Goal: Task Accomplishment & Management: Manage account settings

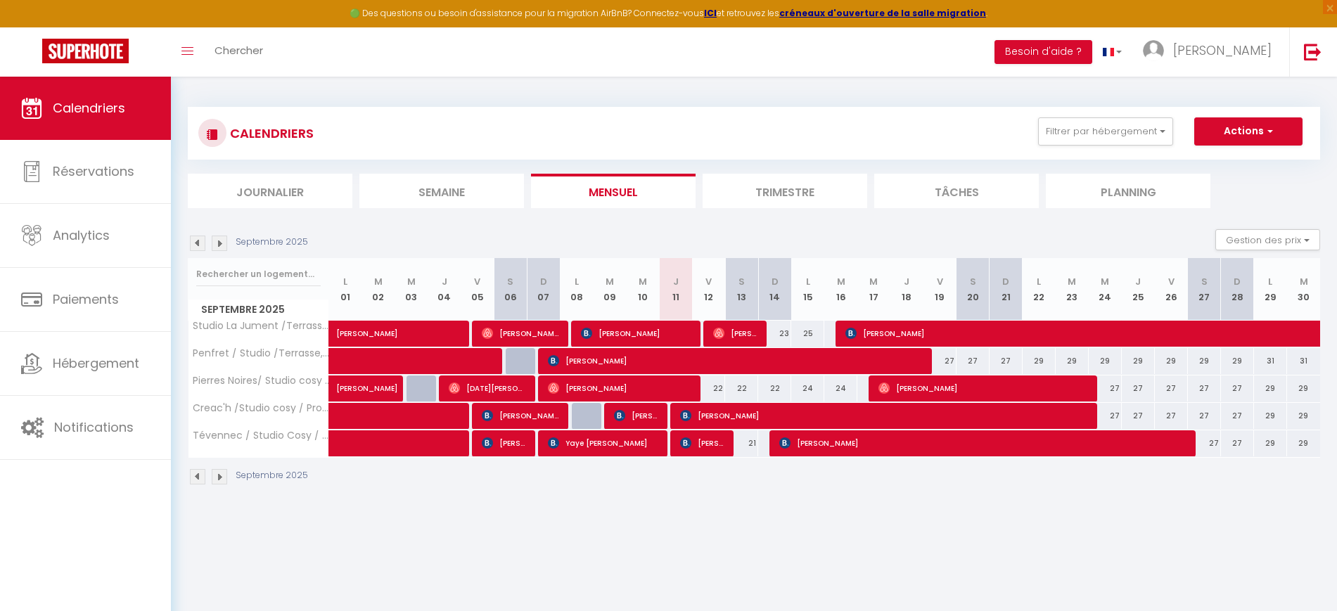
click at [759, 201] on li "Trimestre" at bounding box center [785, 191] width 165 height 34
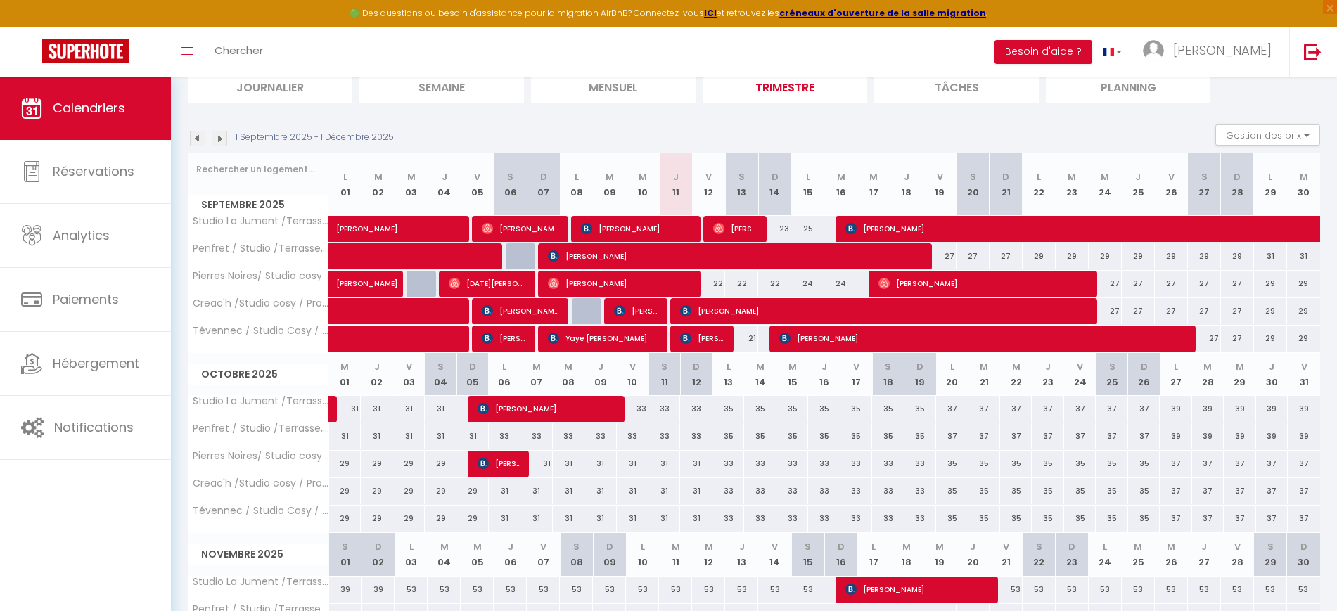
scroll to position [266, 0]
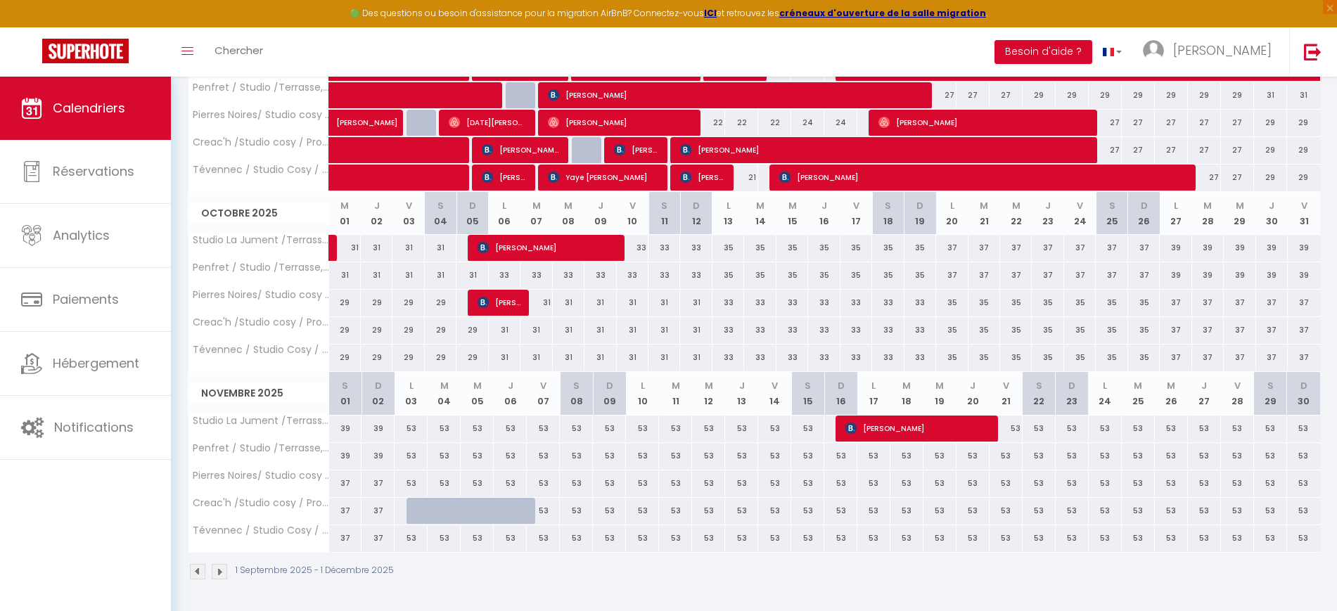
click at [417, 513] on div at bounding box center [423, 511] width 33 height 27
type input "53"
type input "Lun 03 Novembre 2025"
type input "[DATE] Novembre 2025"
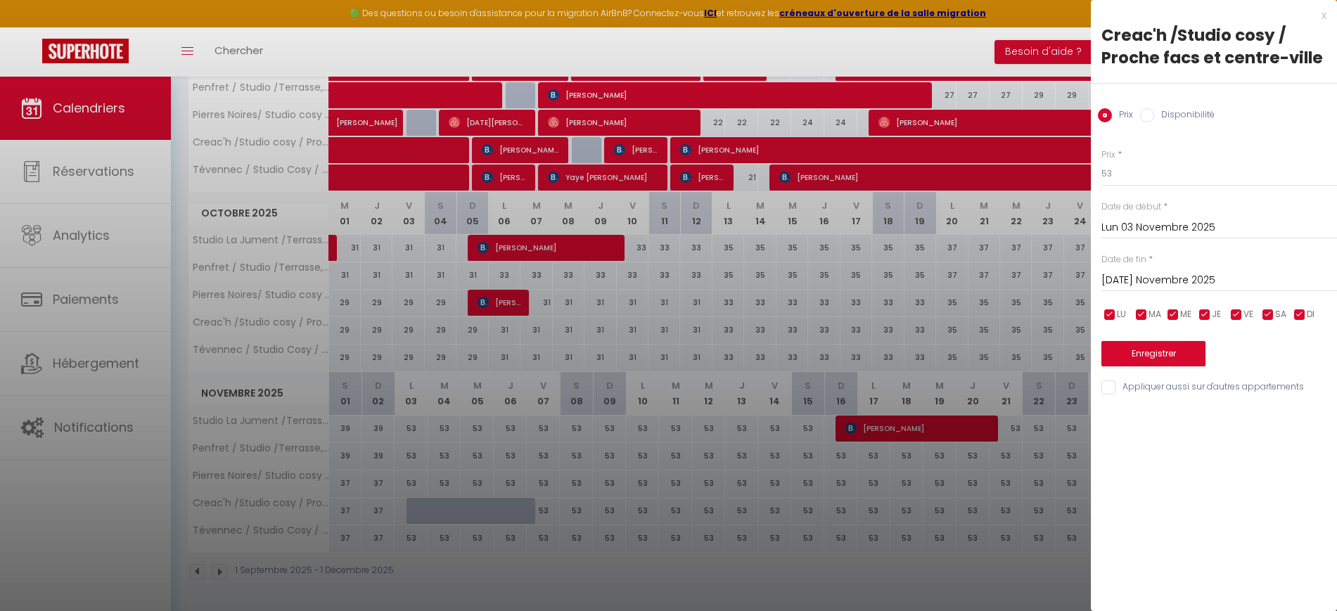
click at [1177, 115] on label "Disponibilité" at bounding box center [1184, 115] width 61 height 15
click at [1154, 115] on input "Disponibilité" at bounding box center [1147, 115] width 14 height 14
radio input "true"
radio input "false"
click at [1162, 171] on select "Disponible Indisponible" at bounding box center [1220, 174] width 236 height 27
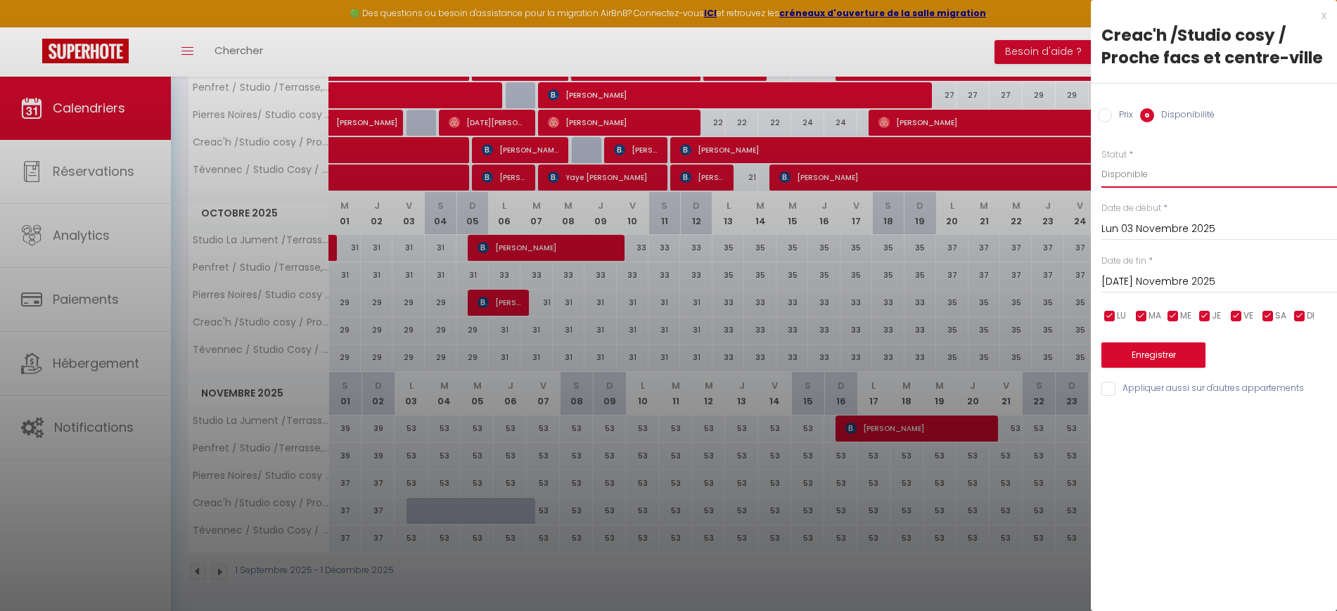
click at [1102, 161] on select "Disponible Indisponible" at bounding box center [1220, 174] width 236 height 27
click at [1151, 282] on input "[DATE] Novembre 2025" at bounding box center [1220, 282] width 236 height 18
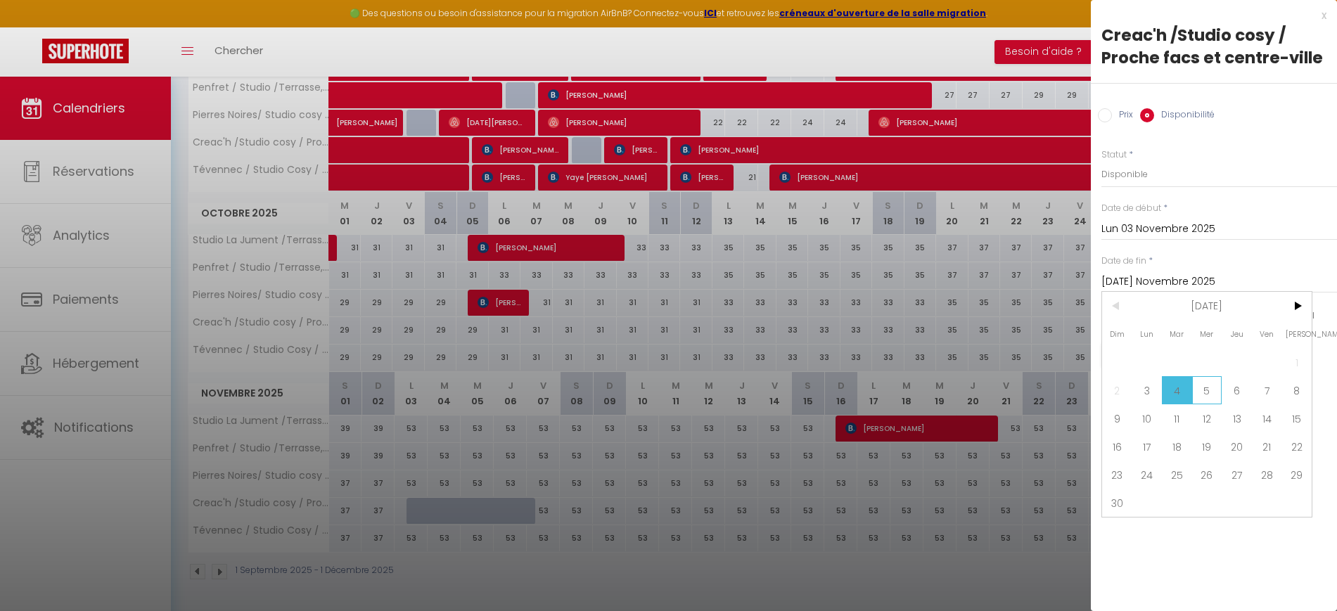
click at [1201, 383] on span "5" at bounding box center [1207, 390] width 30 height 28
type input "Mer 05 Novembre 2025"
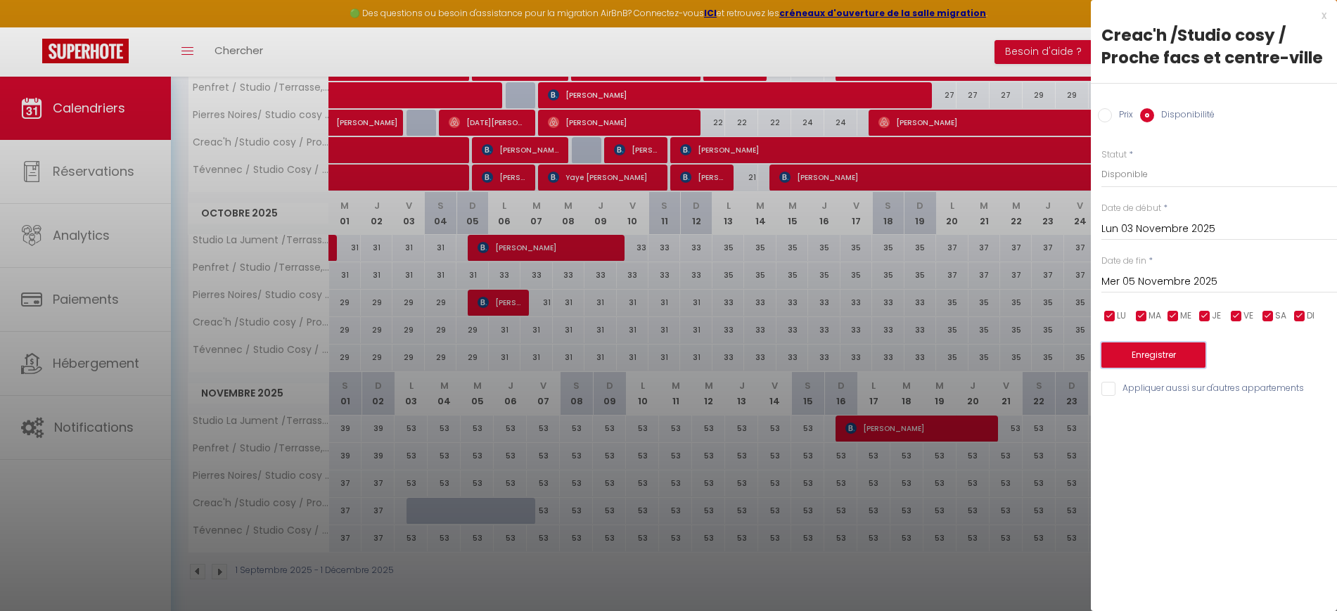
click at [1147, 357] on button "Enregistrer" at bounding box center [1154, 355] width 104 height 25
